Goal: Information Seeking & Learning: Learn about a topic

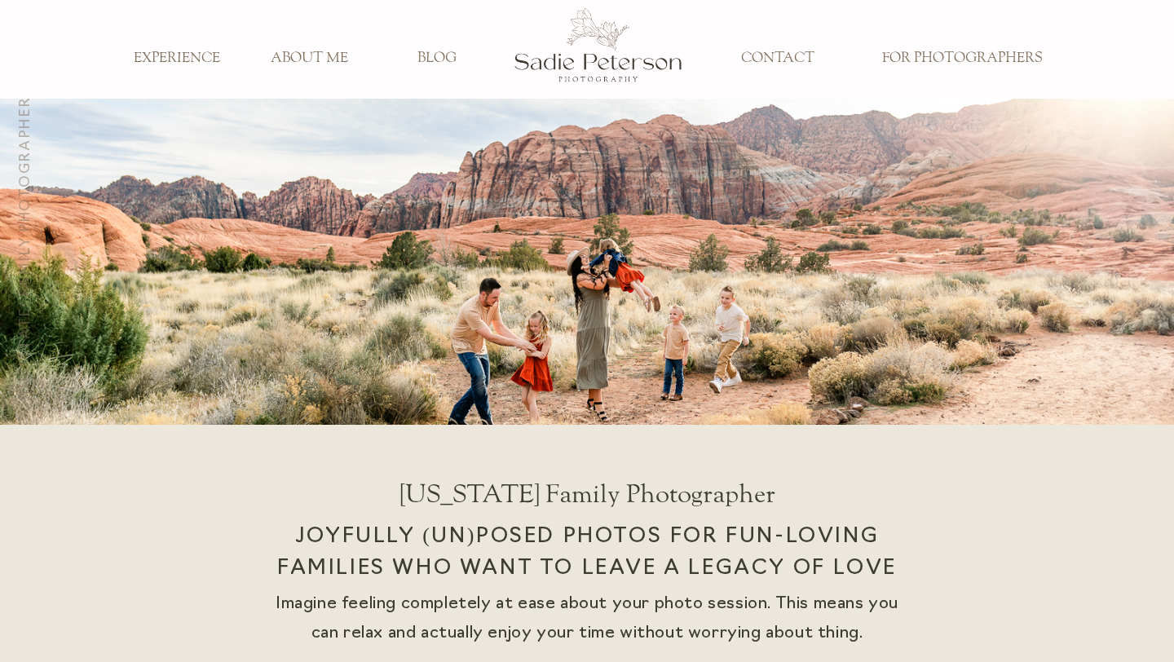
click at [330, 56] on h3 "ABOUT ME" at bounding box center [309, 59] width 108 height 18
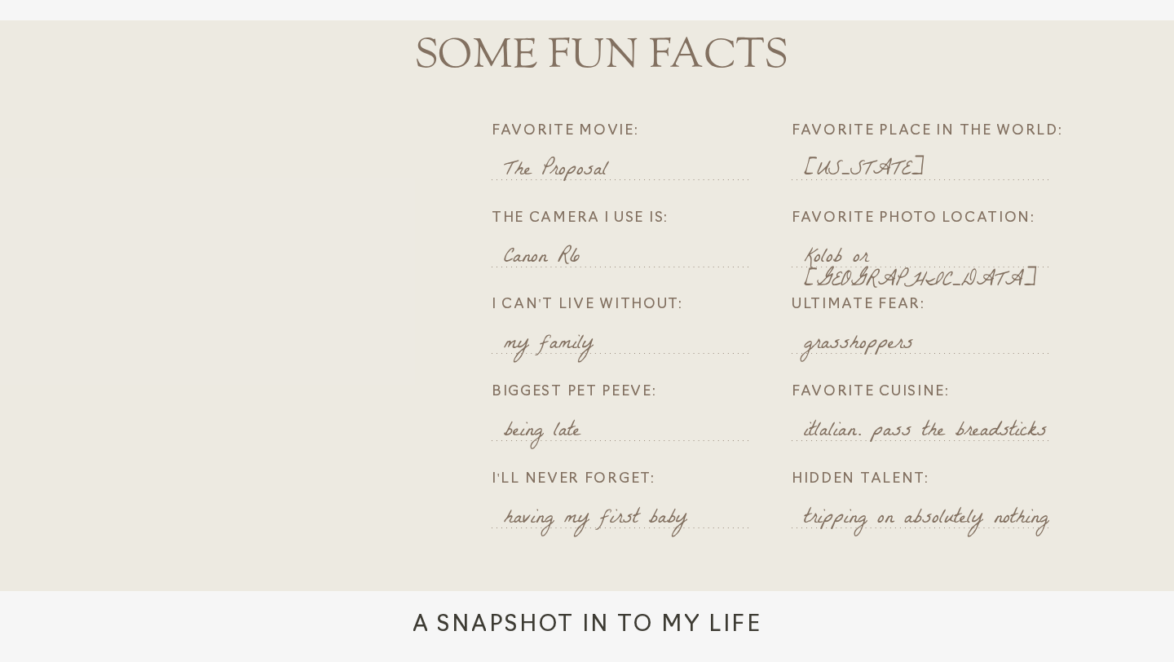
scroll to position [1285, 0]
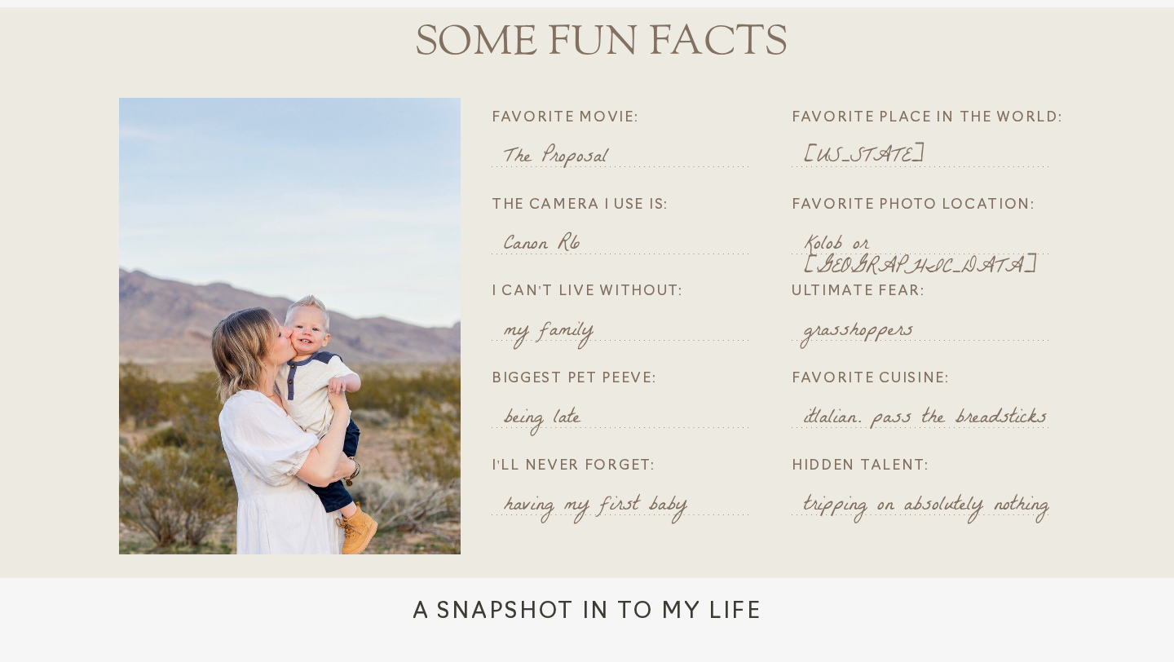
click at [599, 155] on p "The Proposal" at bounding box center [630, 157] width 253 height 20
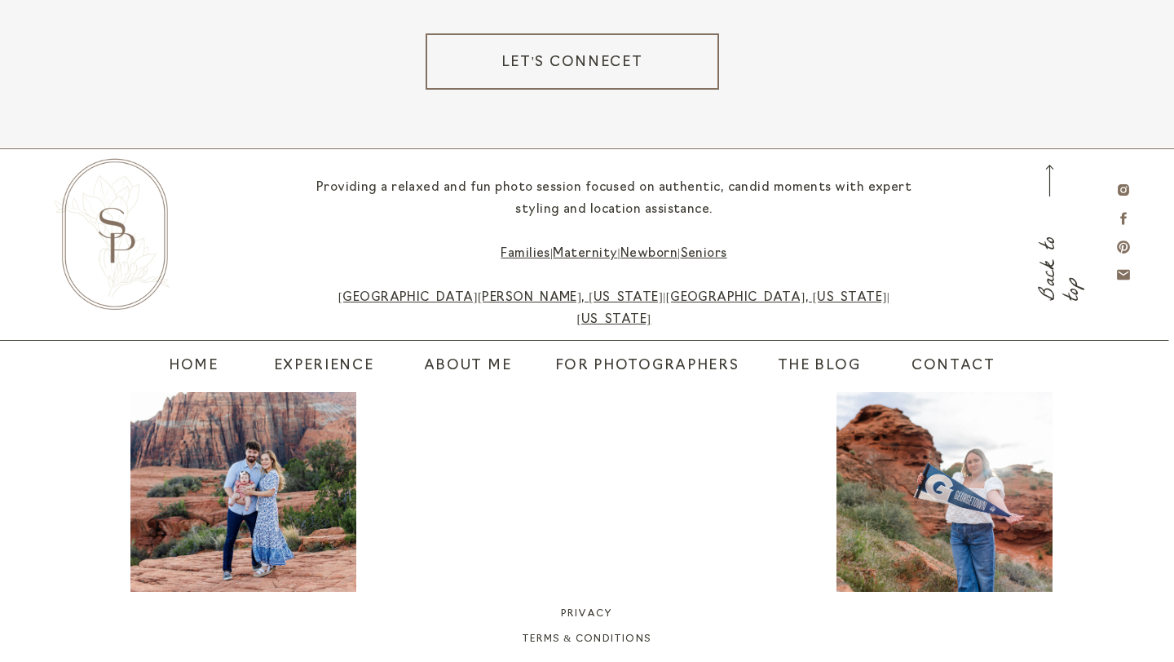
scroll to position [3142, 0]
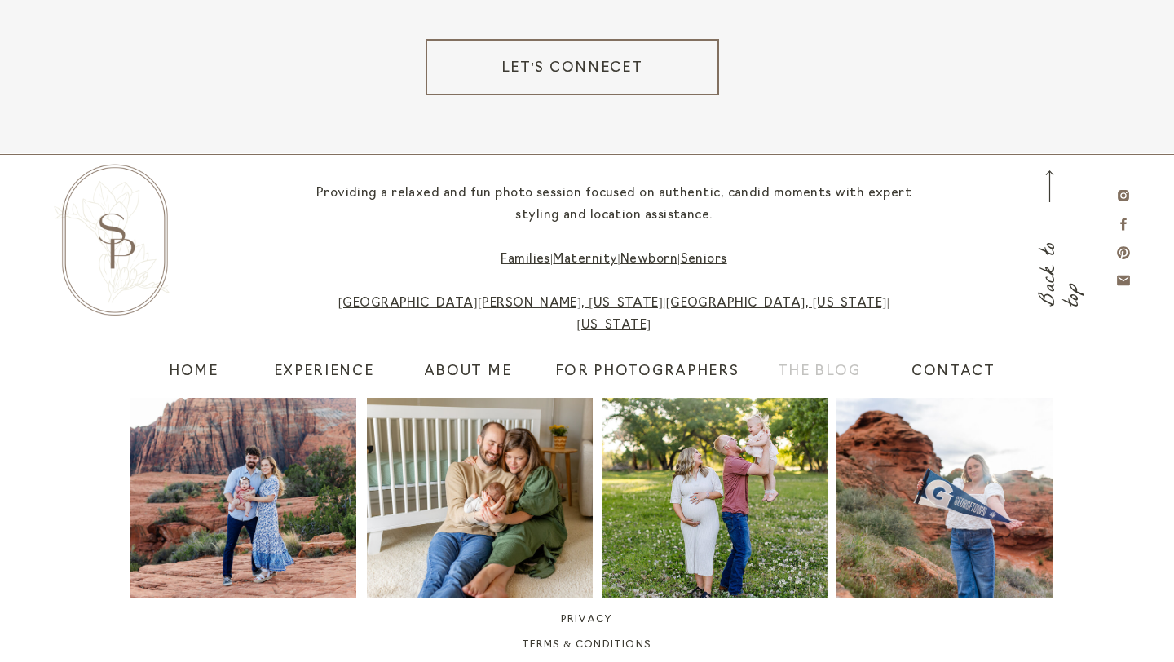
click at [804, 373] on nav "The blog" at bounding box center [818, 372] width 121 height 23
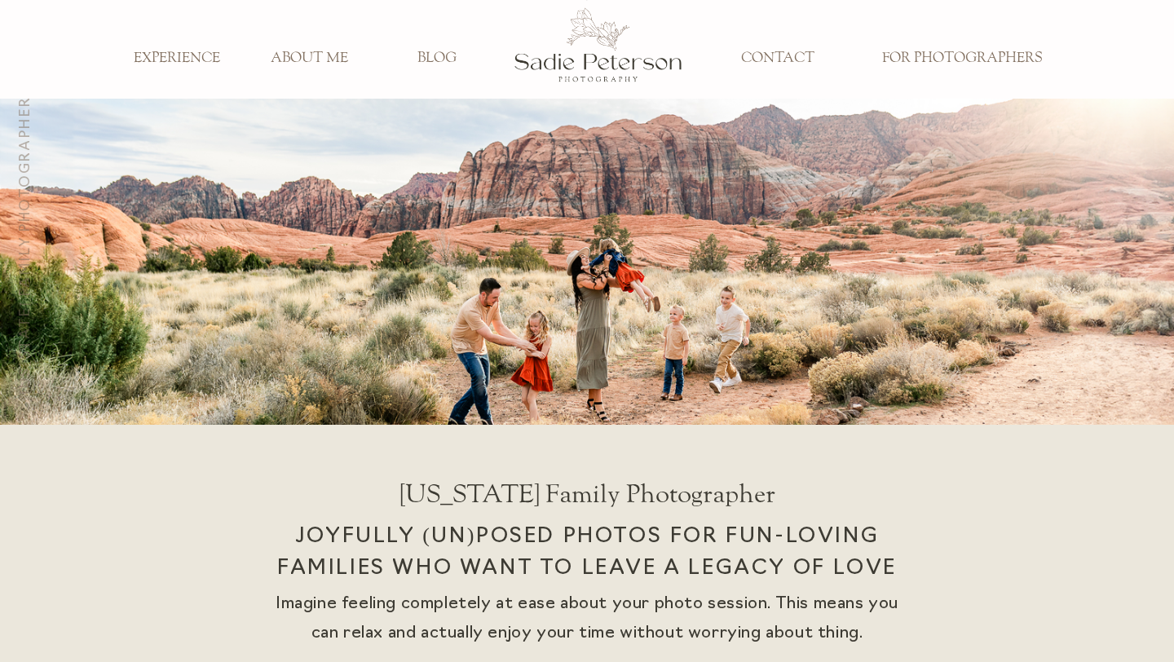
click at [571, 50] on div at bounding box center [598, 45] width 169 height 108
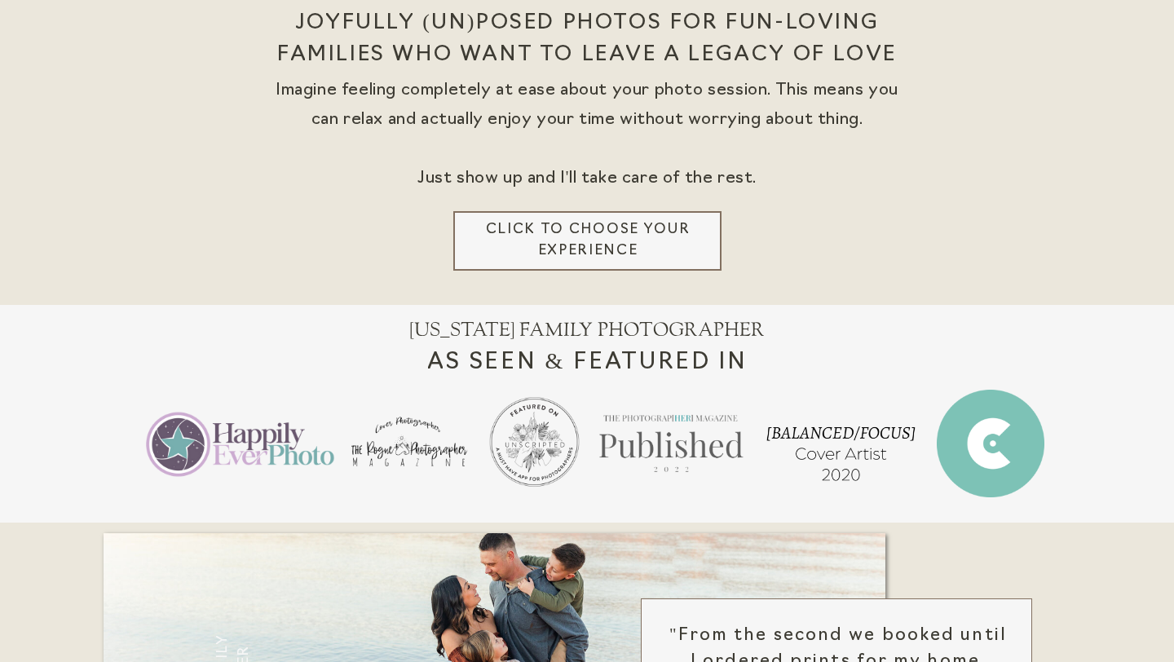
scroll to position [515, 0]
click at [580, 239] on h3 "Click to choose your experience" at bounding box center [588, 239] width 230 height 43
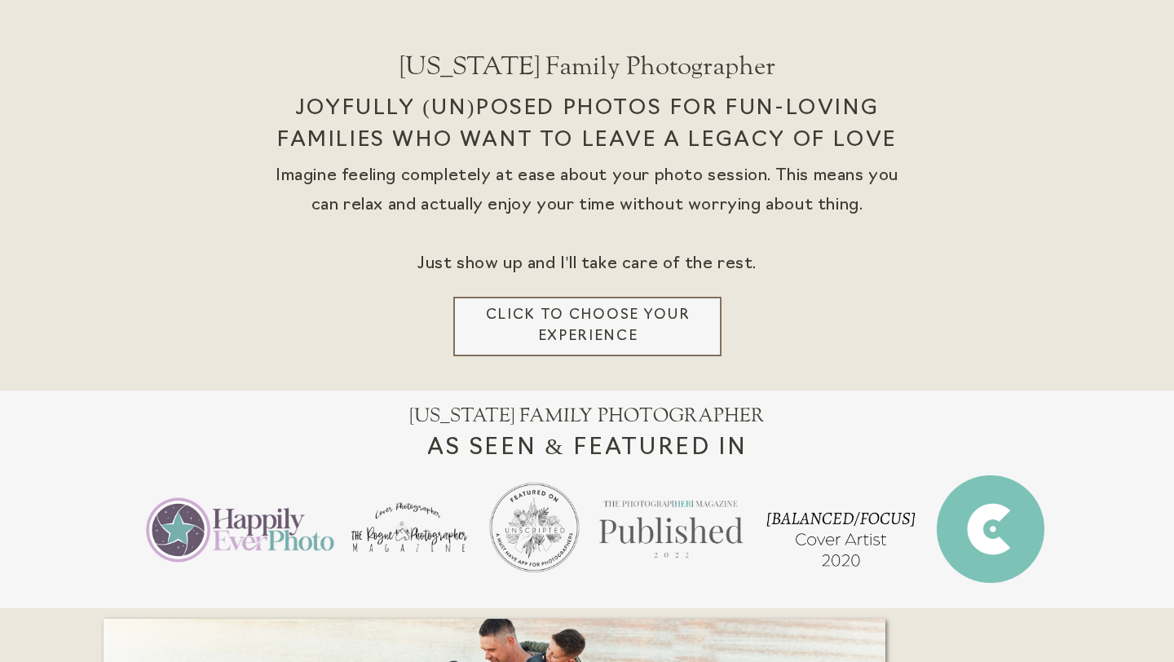
scroll to position [330, 0]
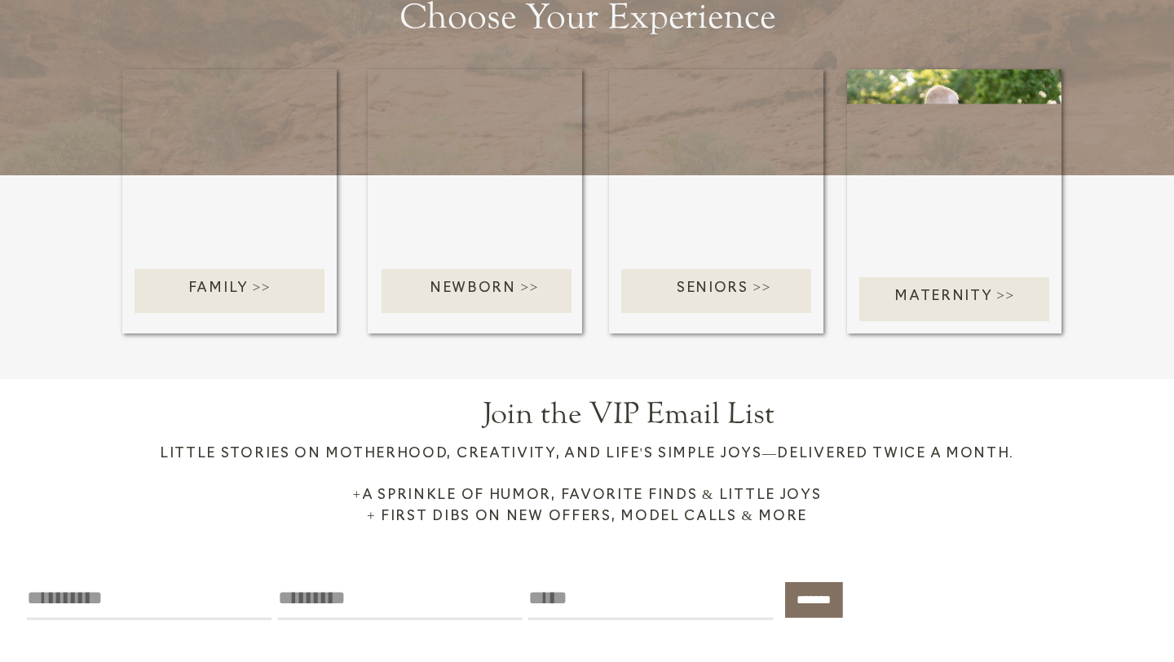
scroll to position [2867, 0]
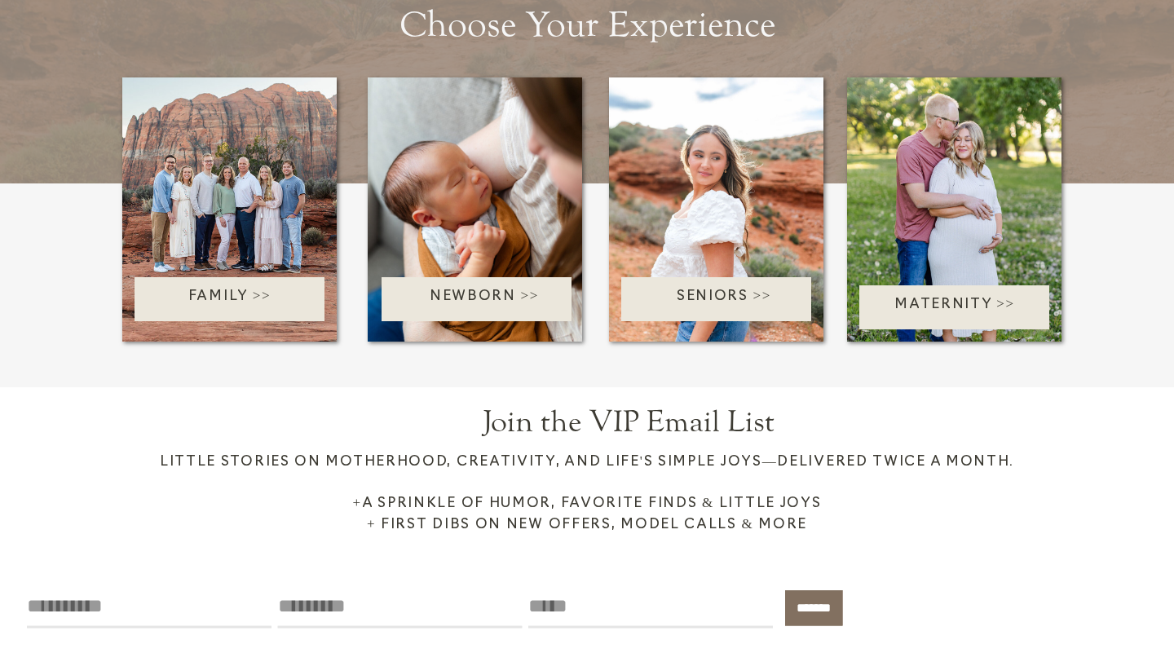
click at [247, 300] on p "Family >>" at bounding box center [229, 299] width 232 height 26
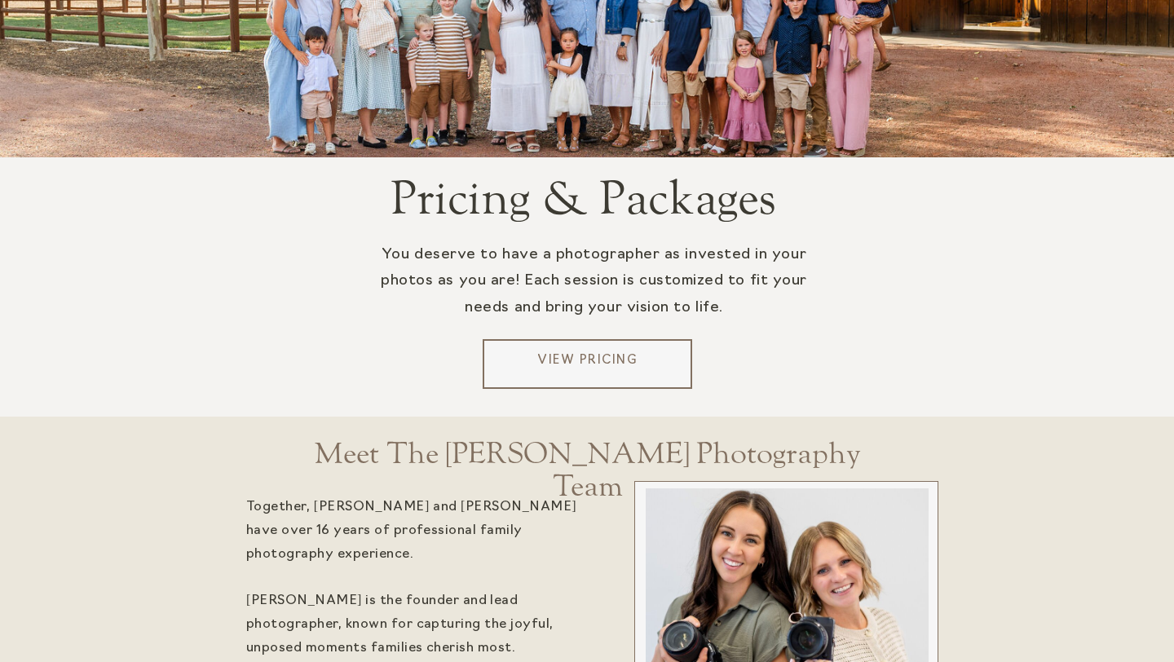
scroll to position [3162, 0]
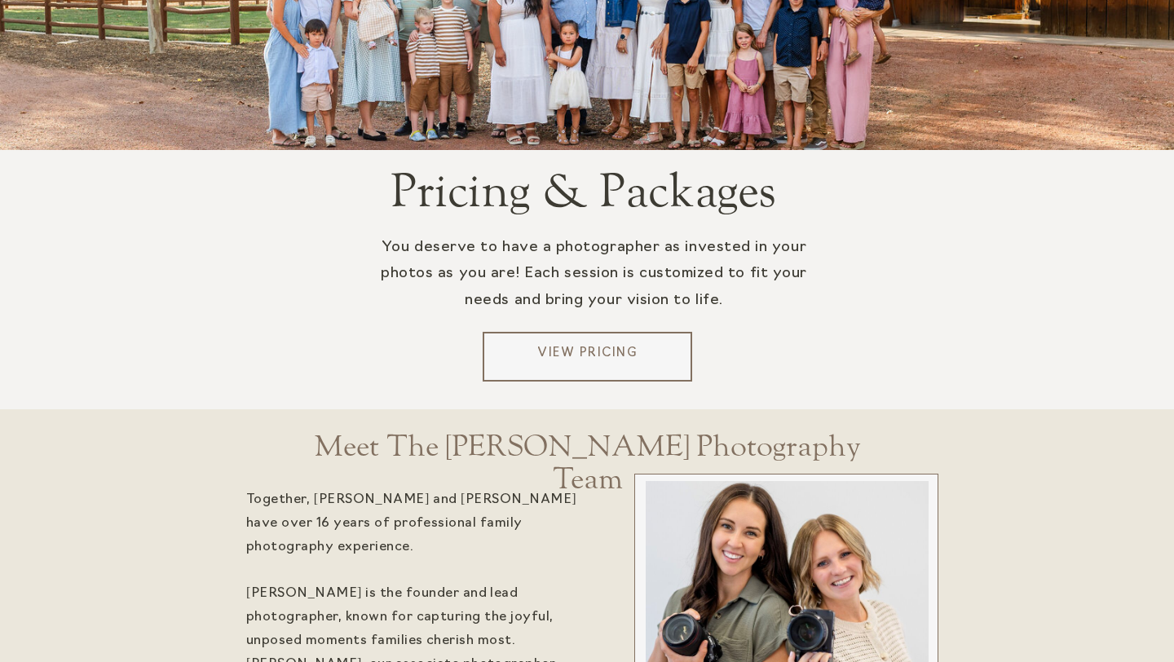
click at [561, 322] on p "You deserve to have a photographer as invested in your photos as you are! Each …" at bounding box center [594, 287] width 474 height 104
click at [580, 358] on p "View Pricing" at bounding box center [587, 357] width 196 height 24
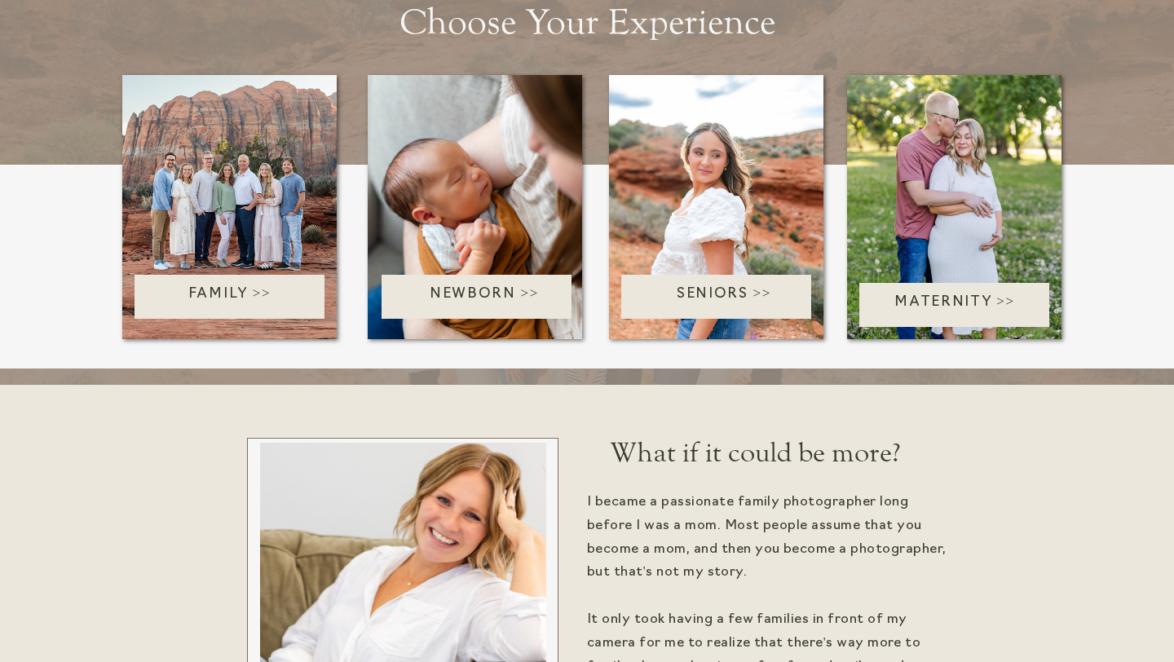
scroll to position [3345, 0]
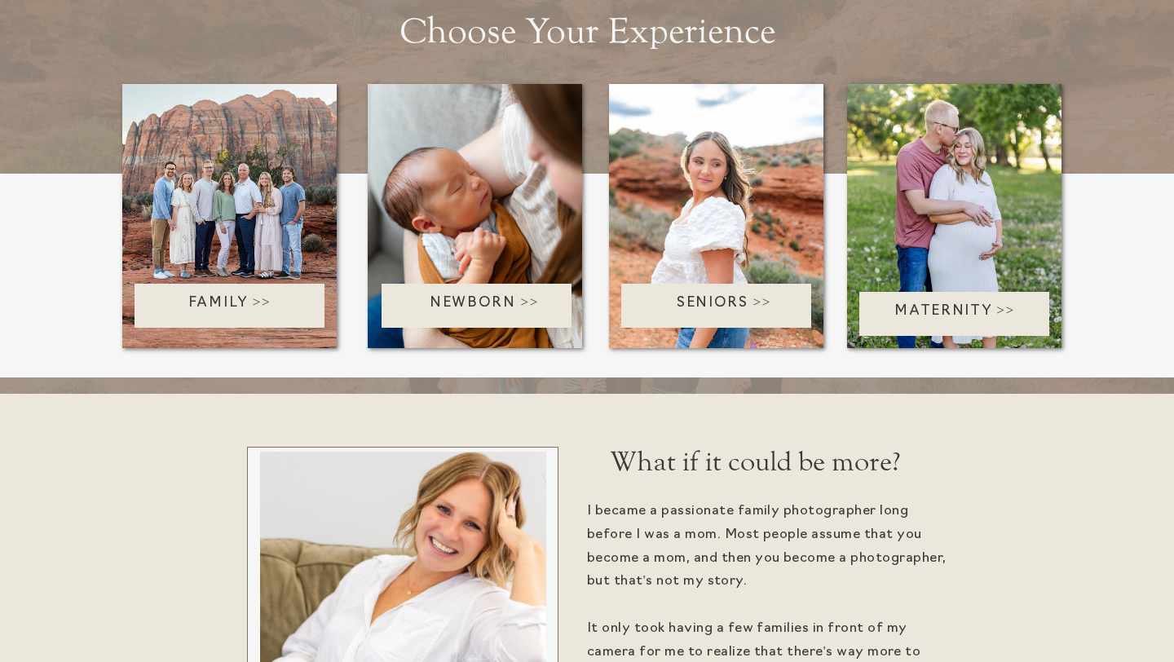
click at [691, 301] on p "Seniors >>" at bounding box center [723, 306] width 205 height 26
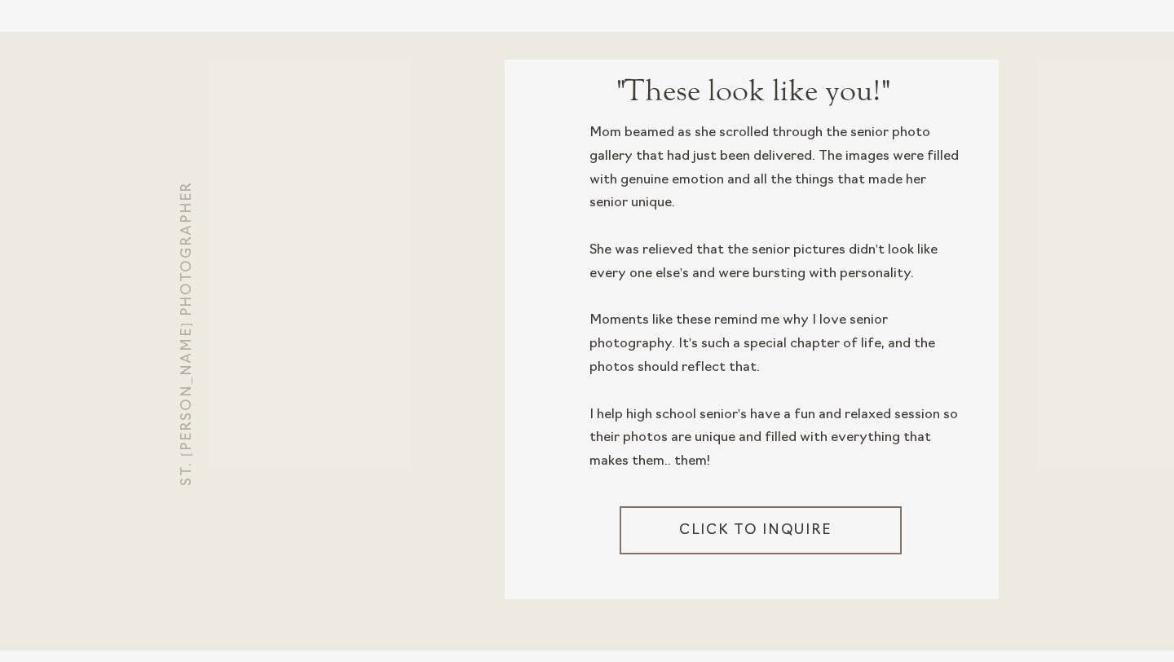
scroll to position [1395, 0]
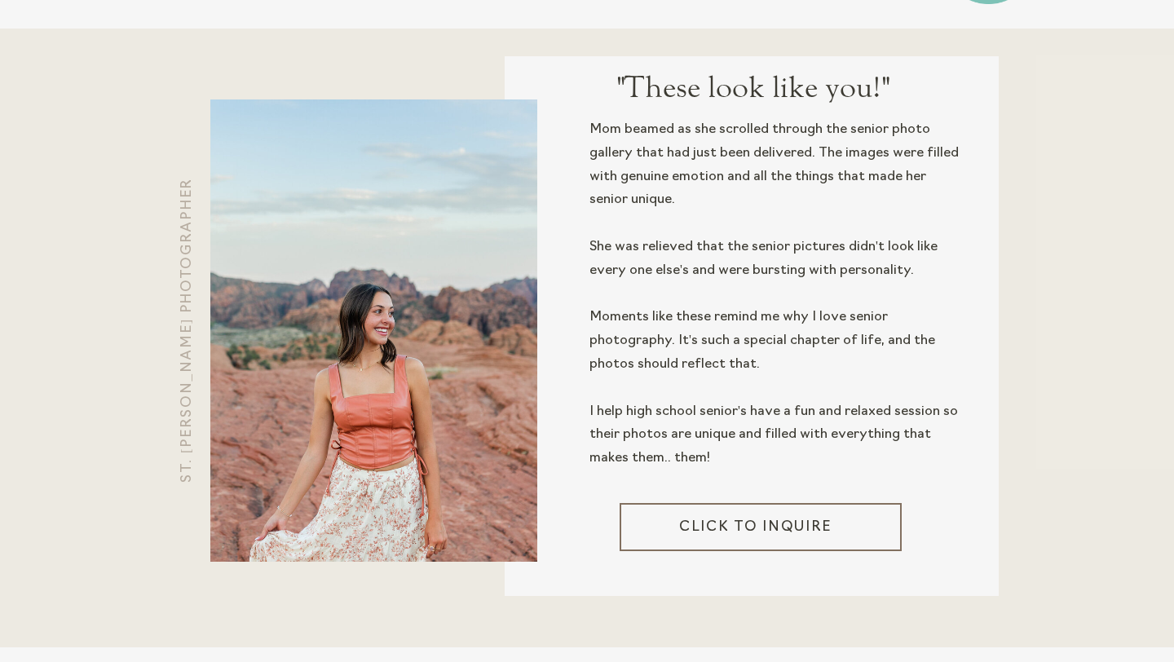
click at [665, 531] on h3 "Click to inquire" at bounding box center [755, 526] width 223 height 18
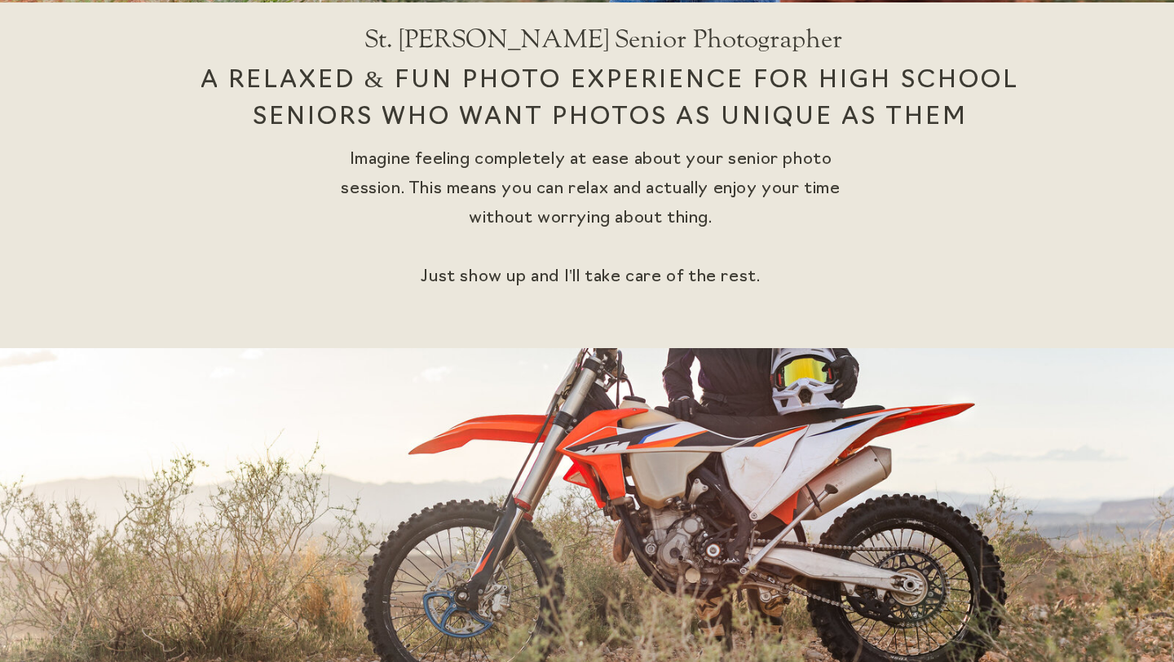
scroll to position [0, 0]
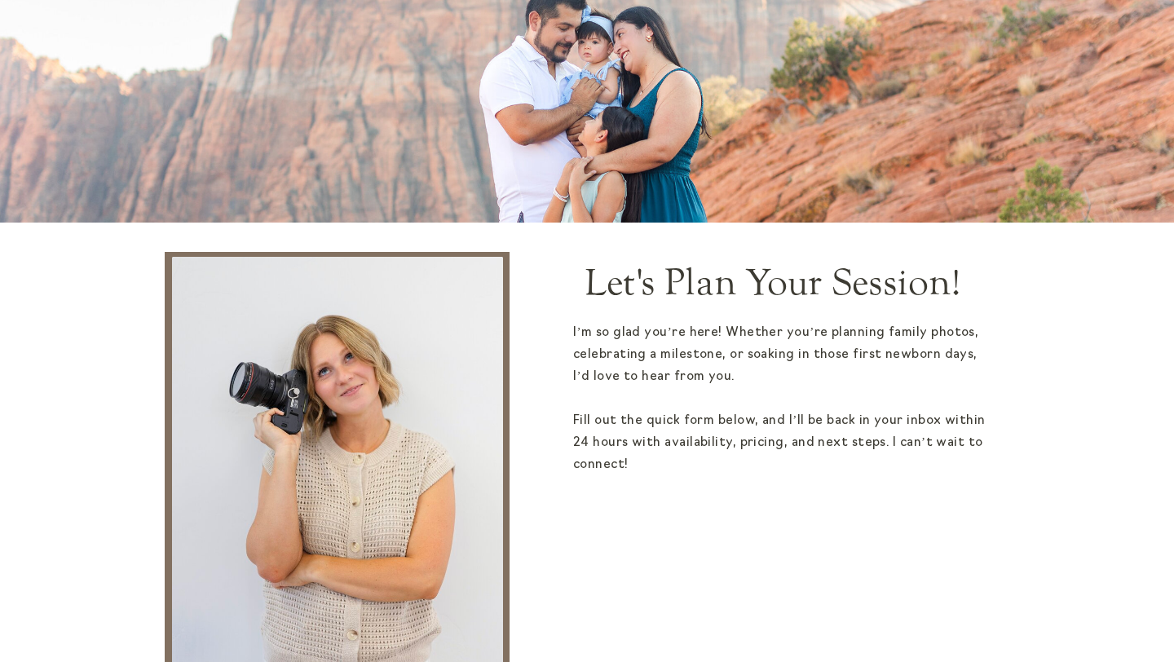
scroll to position [15, 0]
